Goal: Navigation & Orientation: Find specific page/section

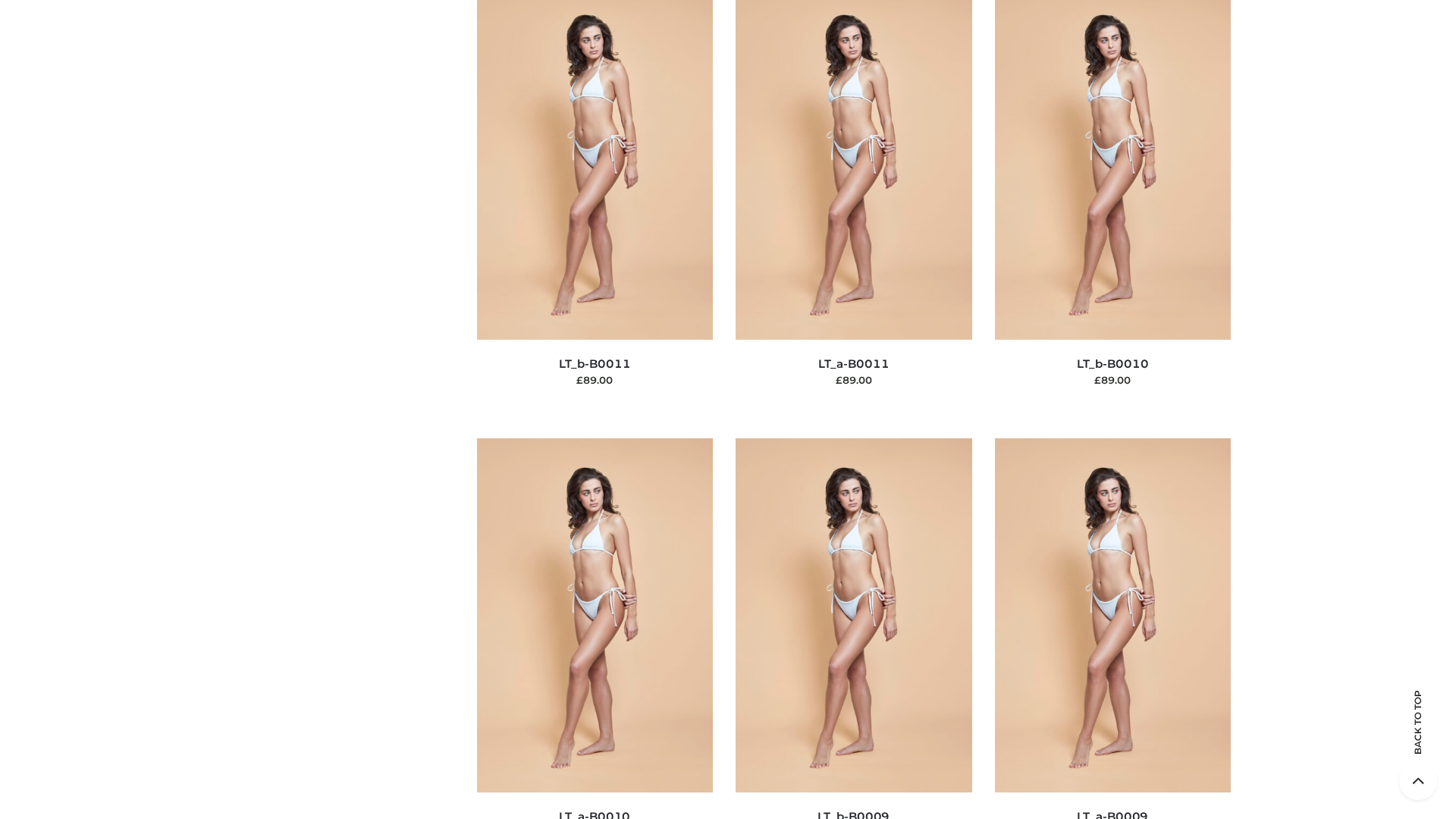
scroll to position [6807, 0]
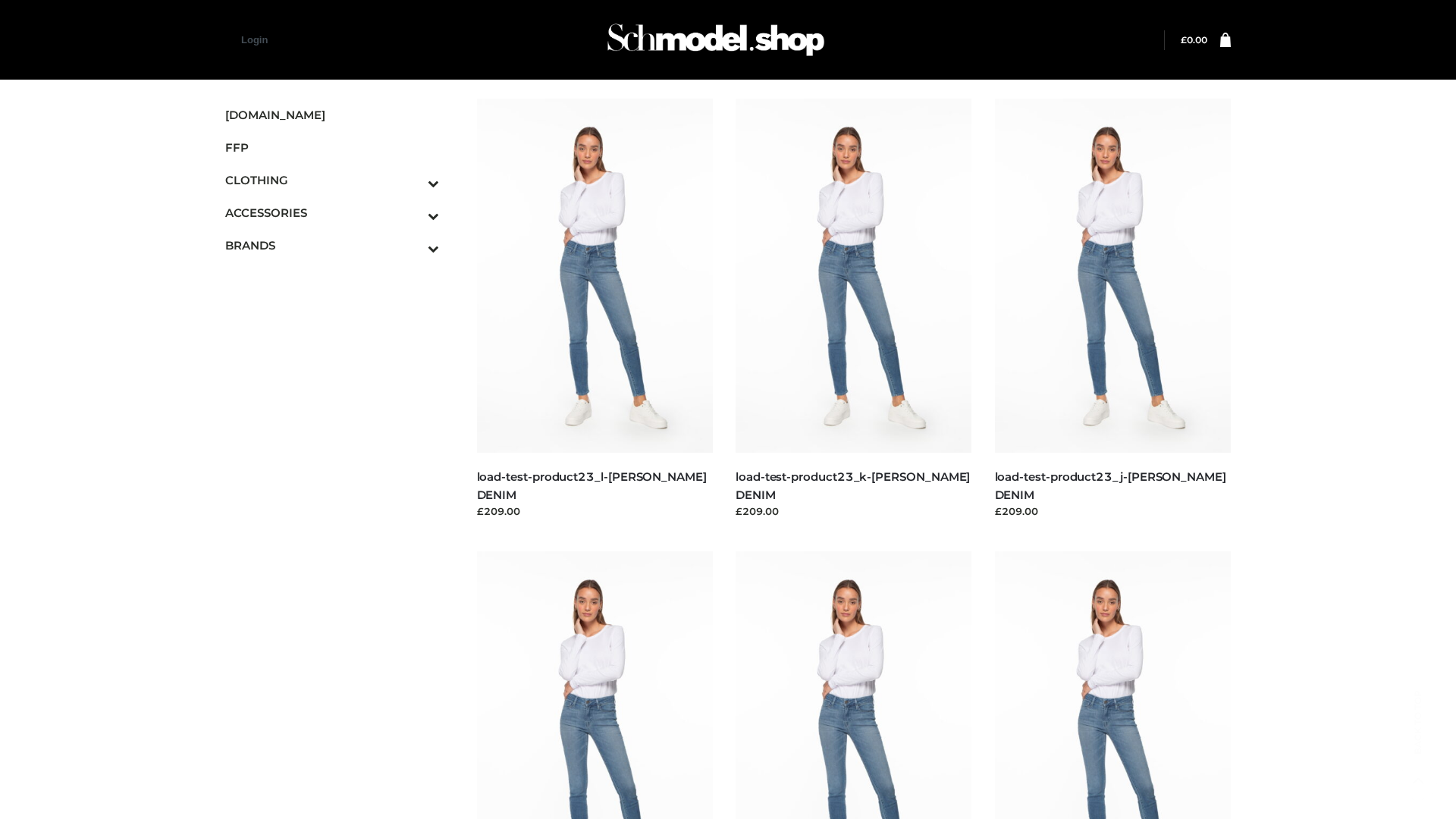
scroll to position [1330, 0]
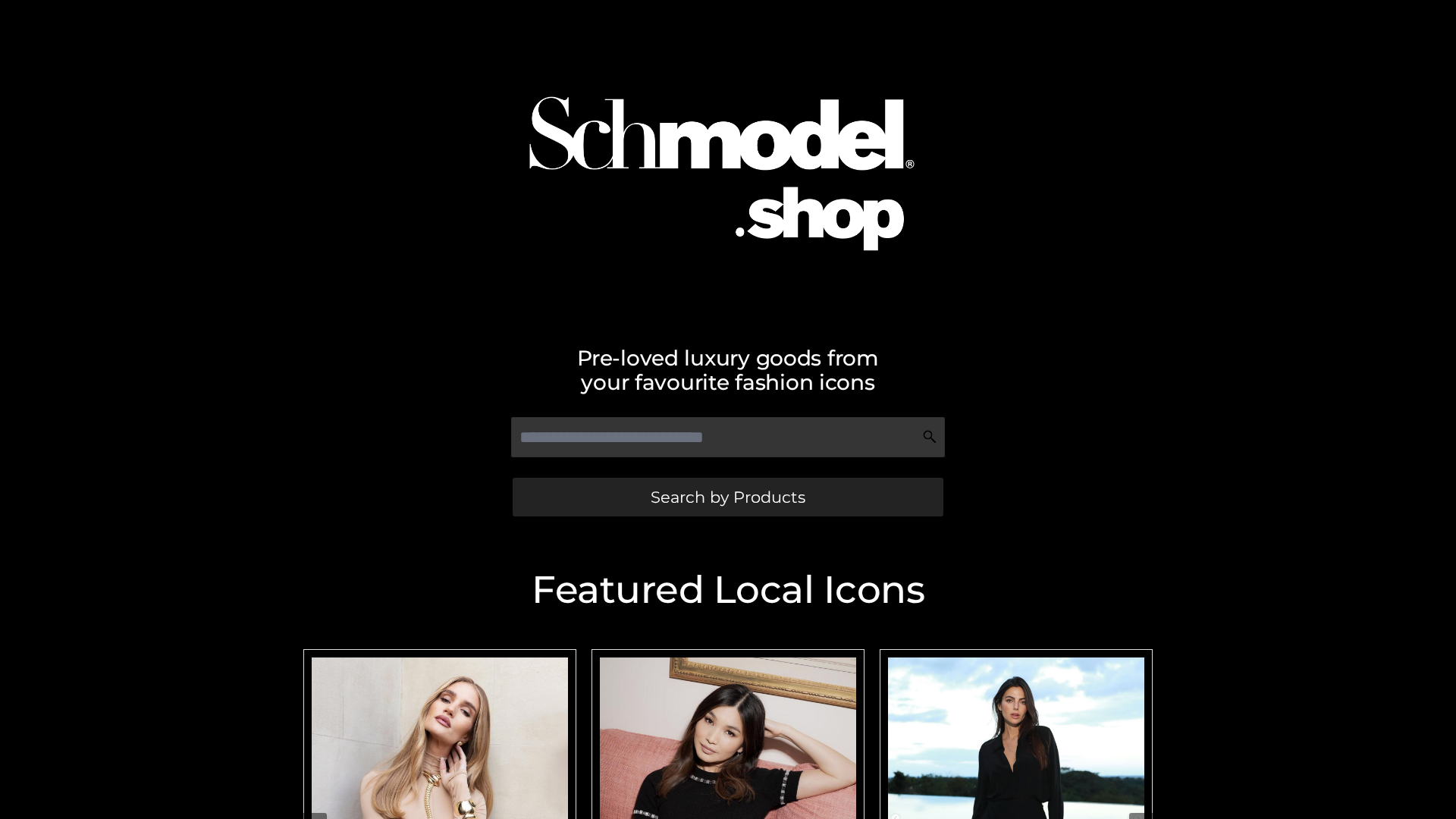
click at [728, 496] on span "Search by Products" at bounding box center [728, 497] width 155 height 16
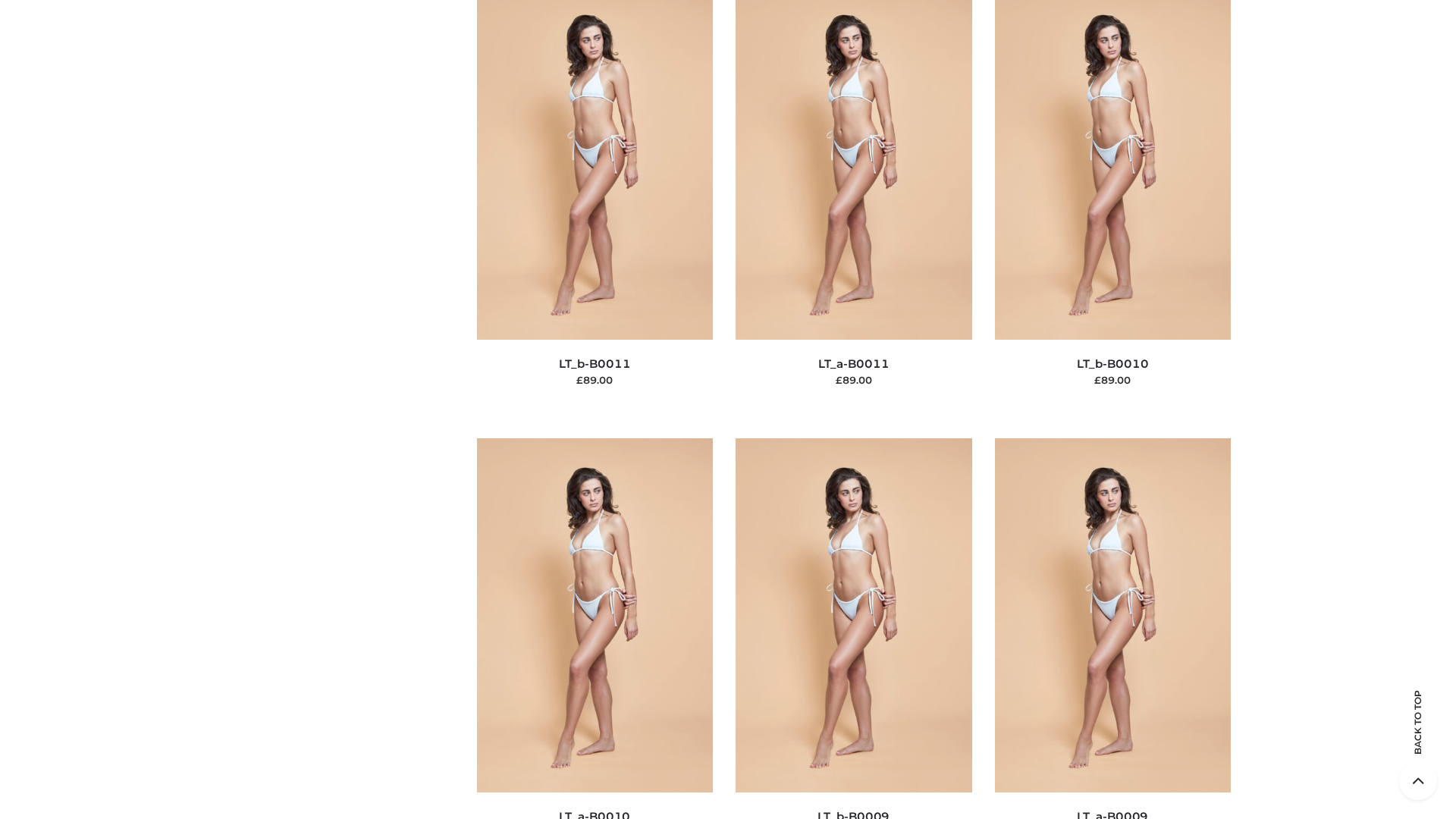
scroll to position [6807, 0]
